Goal: Transaction & Acquisition: Purchase product/service

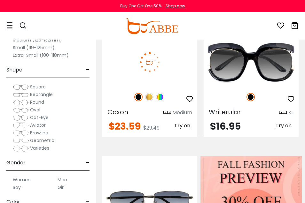
scroll to position [260, 0]
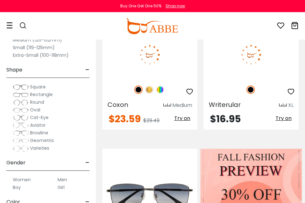
click at [239, 87] on div at bounding box center [250, 89] width 95 height 13
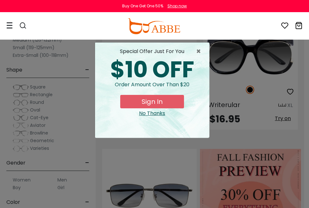
click at [161, 106] on button "Sign In" at bounding box center [152, 101] width 64 height 13
click at [268, 102] on div "× special offer just for you $10 OFF Order amount over than $20 Sign In No Than…" at bounding box center [154, 104] width 309 height 208
click at [201, 51] on span "×" at bounding box center [200, 52] width 8 height 8
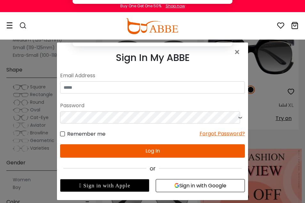
click at [159, 82] on button "Later" at bounding box center [165, 84] width 29 height 16
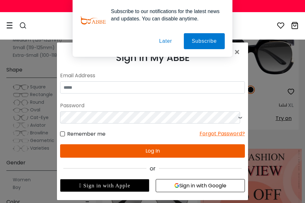
click at [172, 41] on button "Later" at bounding box center [165, 41] width 29 height 16
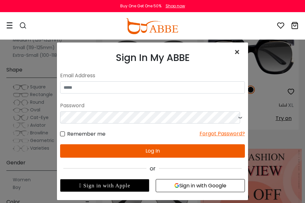
click at [233, 55] on span "×" at bounding box center [237, 52] width 9 height 14
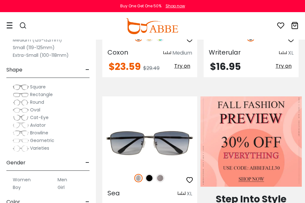
scroll to position [324, 0]
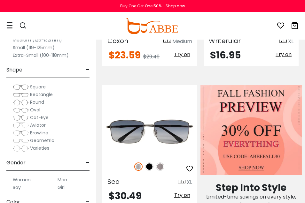
click at [253, 54] on div "$16.95 Try on" at bounding box center [250, 55] width 95 height 10
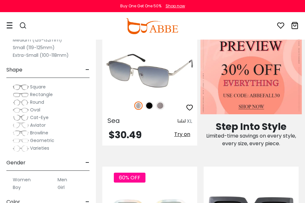
scroll to position [388, 0]
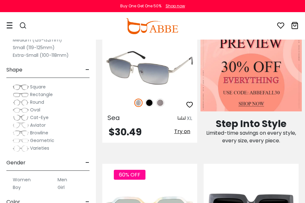
click at [166, 71] on img at bounding box center [149, 68] width 95 height 48
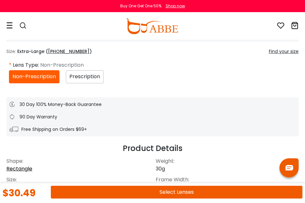
scroll to position [346, 0]
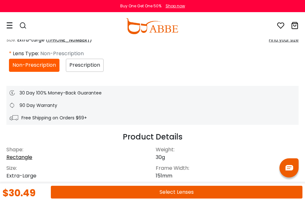
click at [199, 193] on button "Select Lenses" at bounding box center [176, 192] width 251 height 13
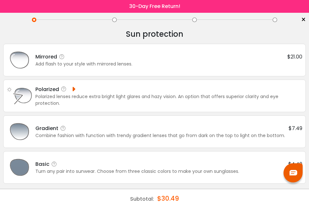
scroll to position [5, 0]
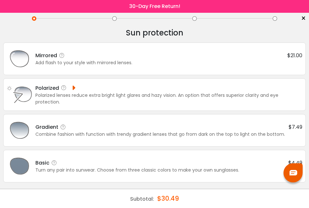
click at [242, 66] on div "Add flash to your style with mirrored lenses." at bounding box center [168, 62] width 267 height 7
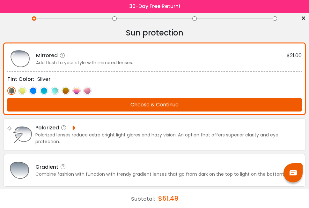
click at [209, 104] on button "Choose & Continue" at bounding box center [154, 104] width 295 height 13
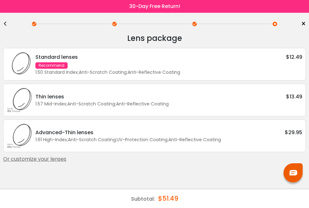
scroll to position [0, 0]
click at [225, 142] on div "1.61 High-Index ; Anti-Scratch Coating ; UV-Protection Coating ; Anti-Reflectiv…" at bounding box center [168, 139] width 267 height 7
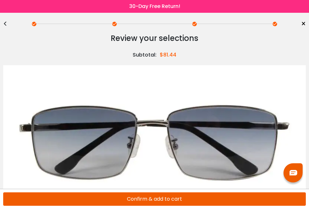
click at [190, 199] on button "Confirm & add to cart" at bounding box center [154, 198] width 303 height 13
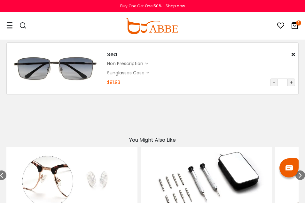
scroll to position [32, 0]
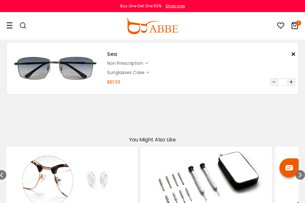
click at [290, 84] on button "+" at bounding box center [291, 82] width 8 height 8
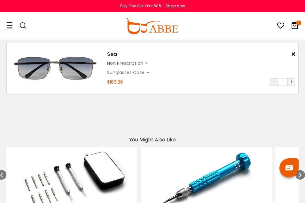
click at [294, 25] on icon at bounding box center [294, 26] width 8 height 8
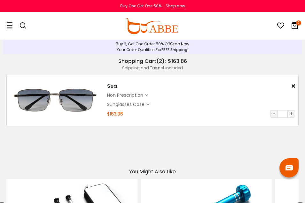
click at [295, 26] on icon at bounding box center [294, 26] width 8 height 8
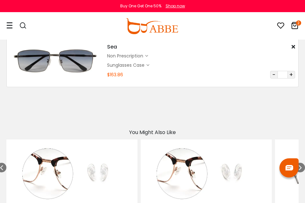
scroll to position [64, 0]
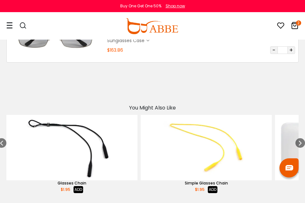
click at [291, 26] on icon at bounding box center [294, 26] width 8 height 8
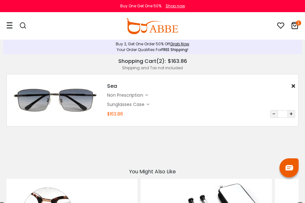
click at [219, 93] on div "non prescription $50.95" at bounding box center [201, 95] width 188 height 7
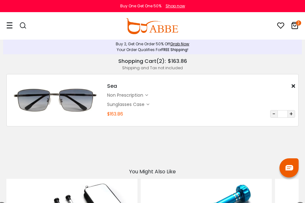
click at [136, 103] on div "Sunglasses Case" at bounding box center [126, 104] width 39 height 7
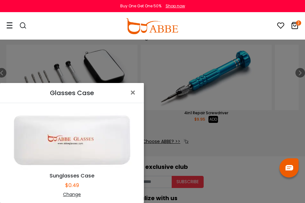
scroll to position [160, 0]
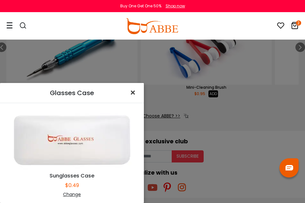
click at [127, 92] on button "×" at bounding box center [133, 93] width 19 height 20
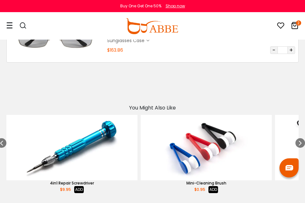
scroll to position [0, 0]
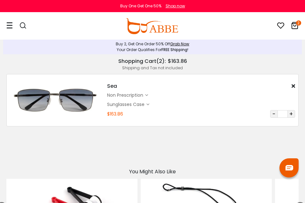
click at [297, 24] on icon "2" at bounding box center [298, 22] width 5 height 5
